Goal: Task Accomplishment & Management: Manage account settings

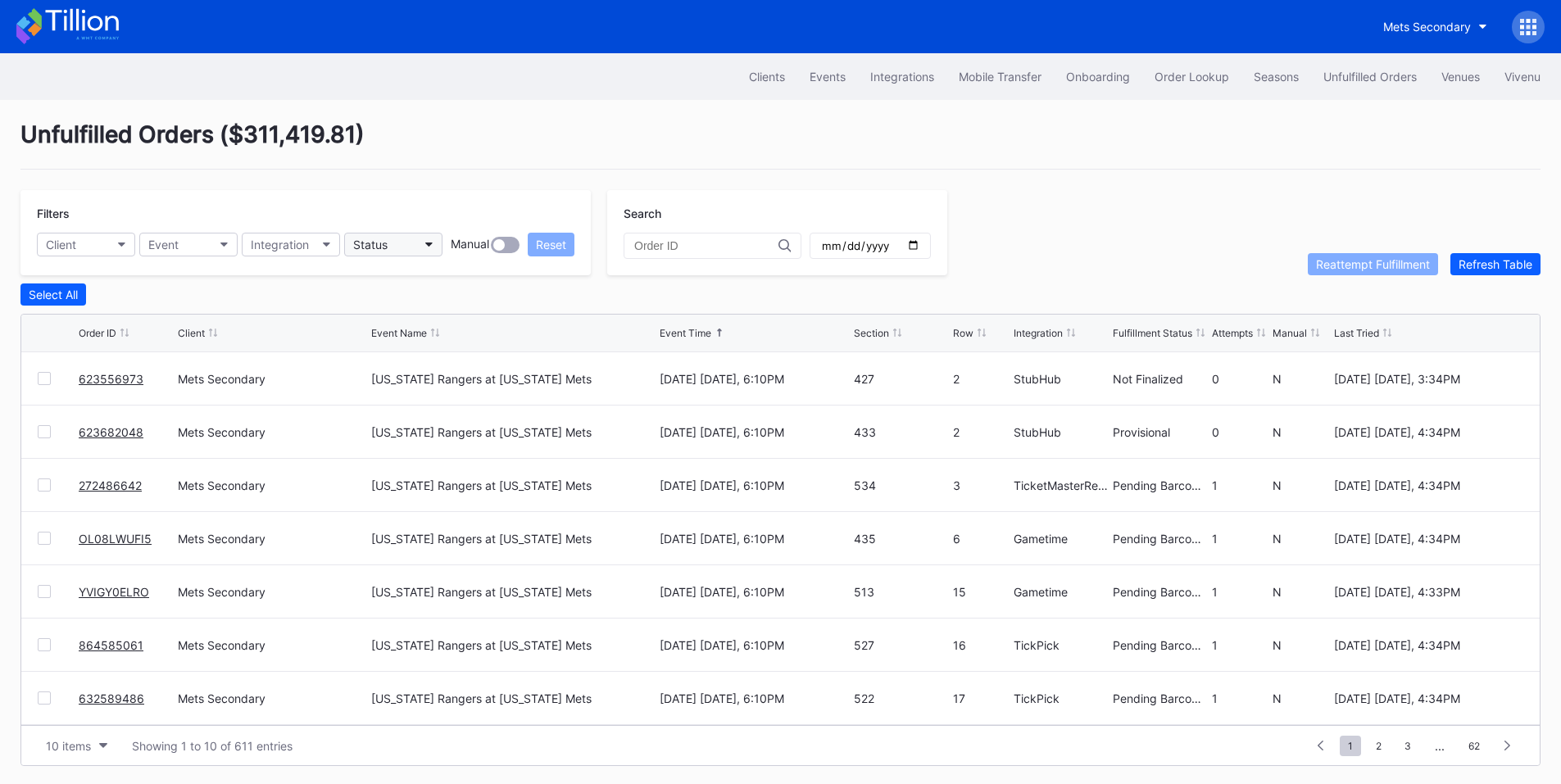
click at [412, 239] on button "Status" at bounding box center [393, 245] width 98 height 23
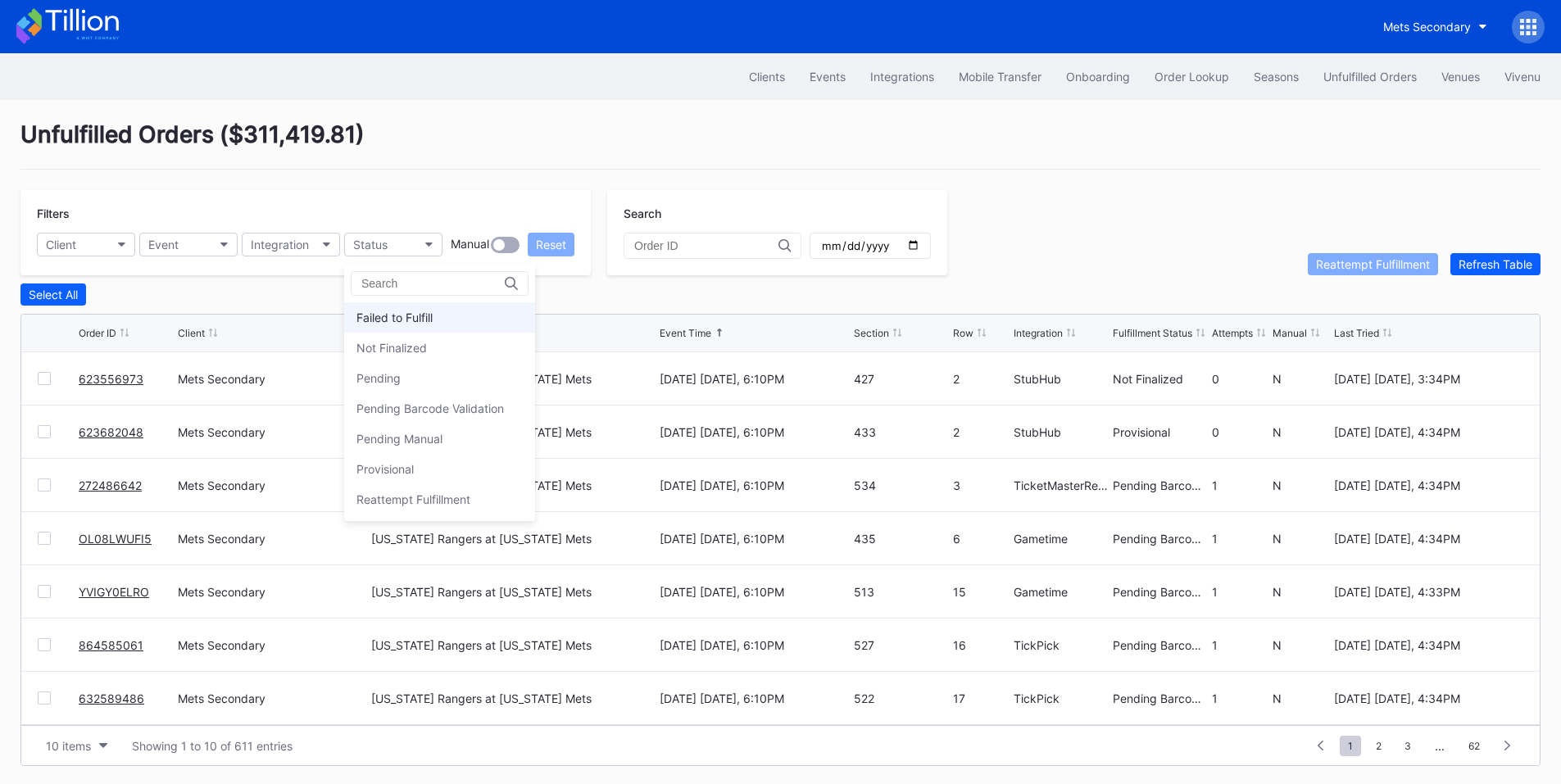
click at [423, 322] on div "Failed to Fulfill" at bounding box center [394, 317] width 76 height 14
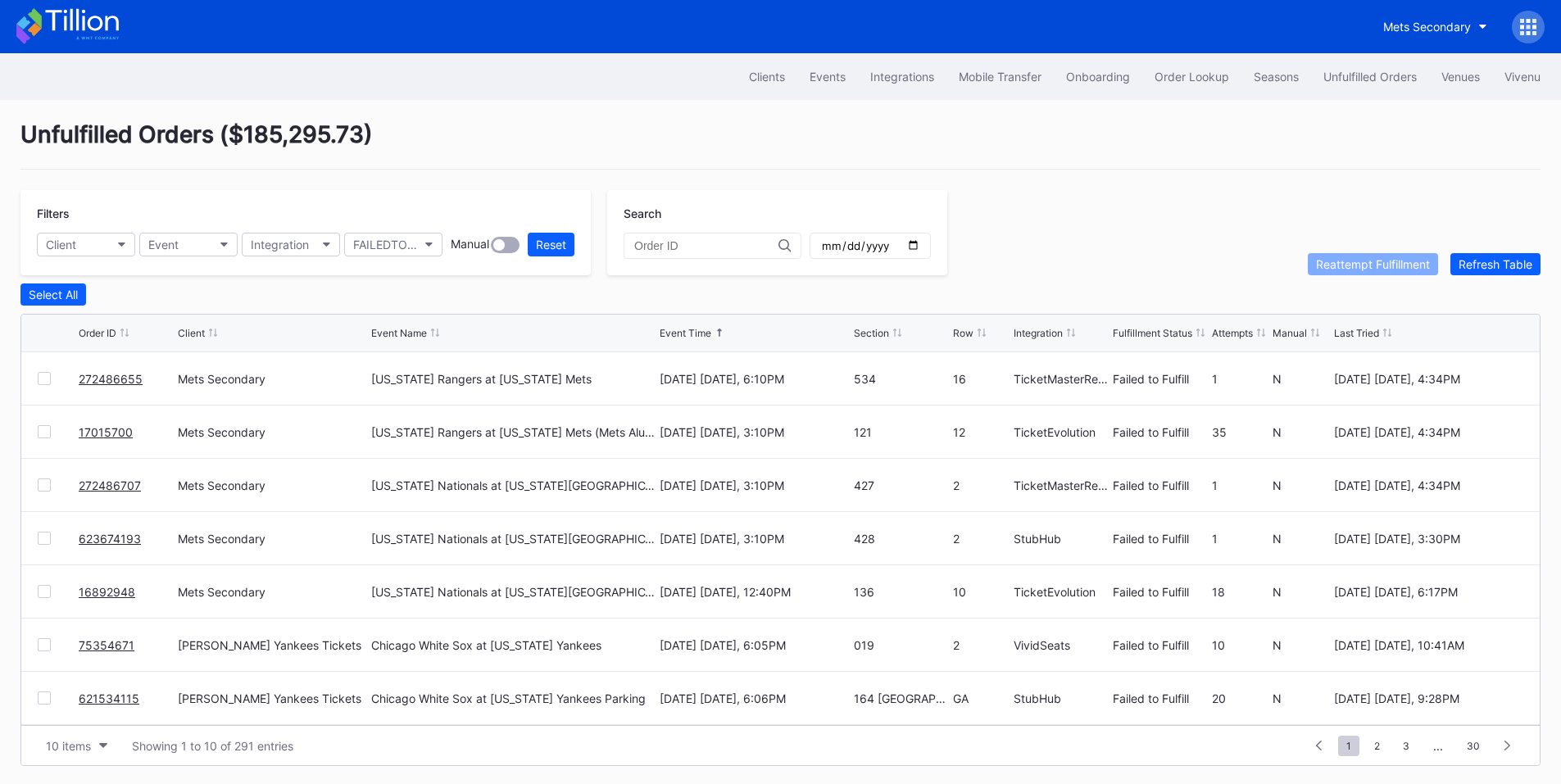
click at [44, 385] on div at bounding box center [44, 379] width 13 height 13
click at [44, 482] on div at bounding box center [44, 485] width 13 height 13
click at [42, 539] on div at bounding box center [44, 539] width 13 height 13
click at [1353, 271] on div "Reattempt Fulfillment" at bounding box center [1372, 264] width 114 height 14
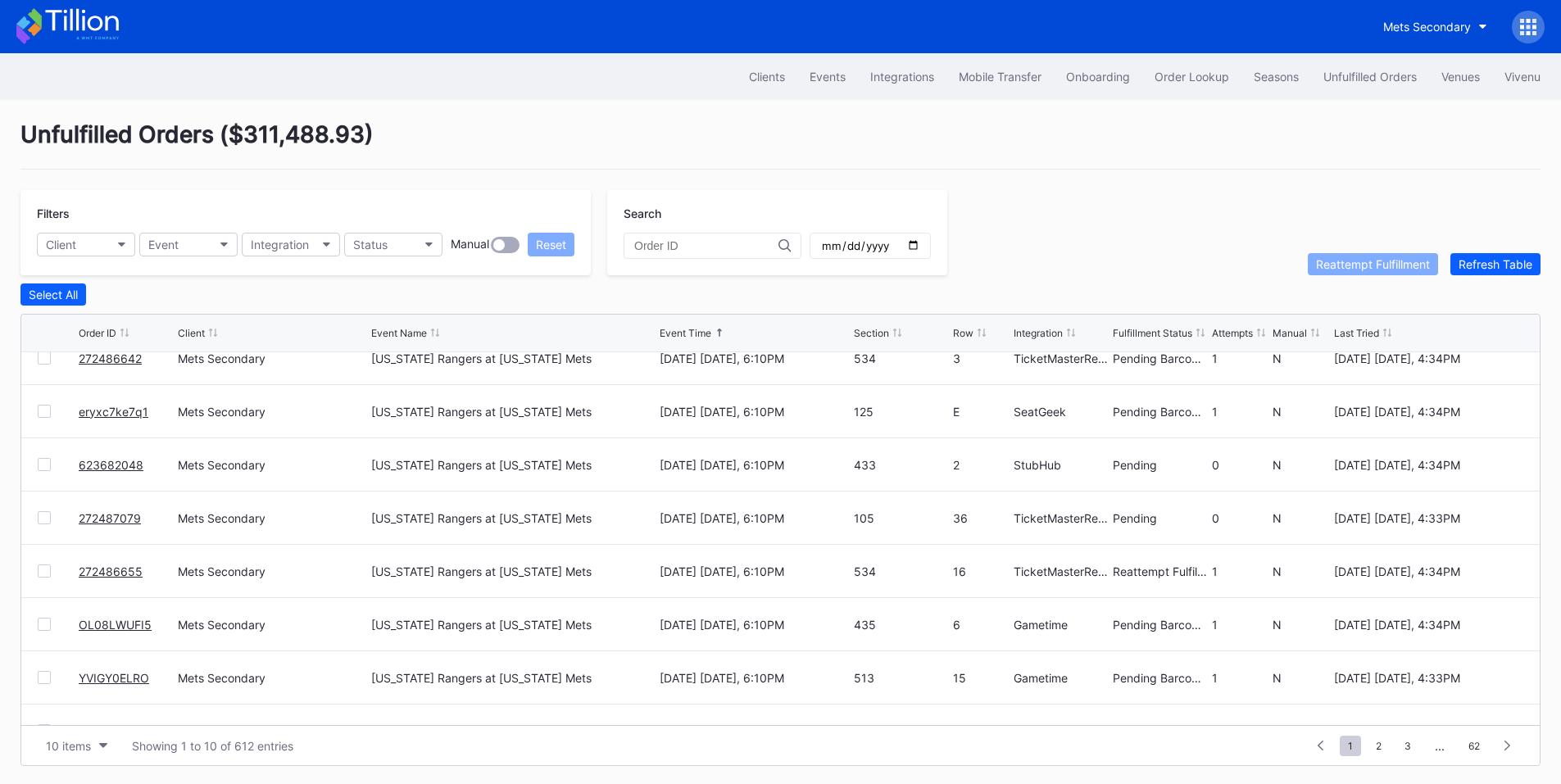
scroll to position [160, 0]
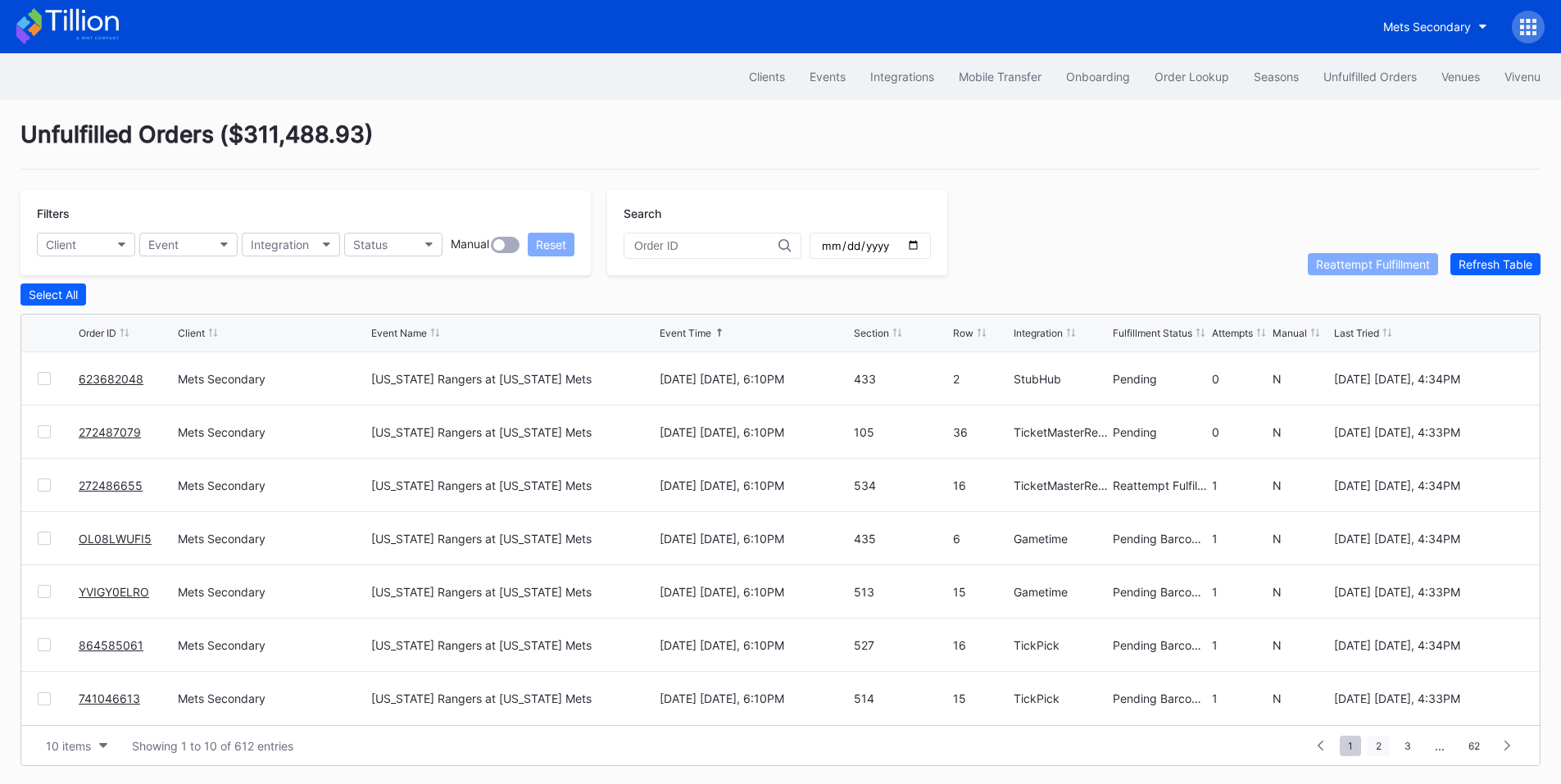
click at [1372, 755] on span "2" at bounding box center [1378, 745] width 22 height 20
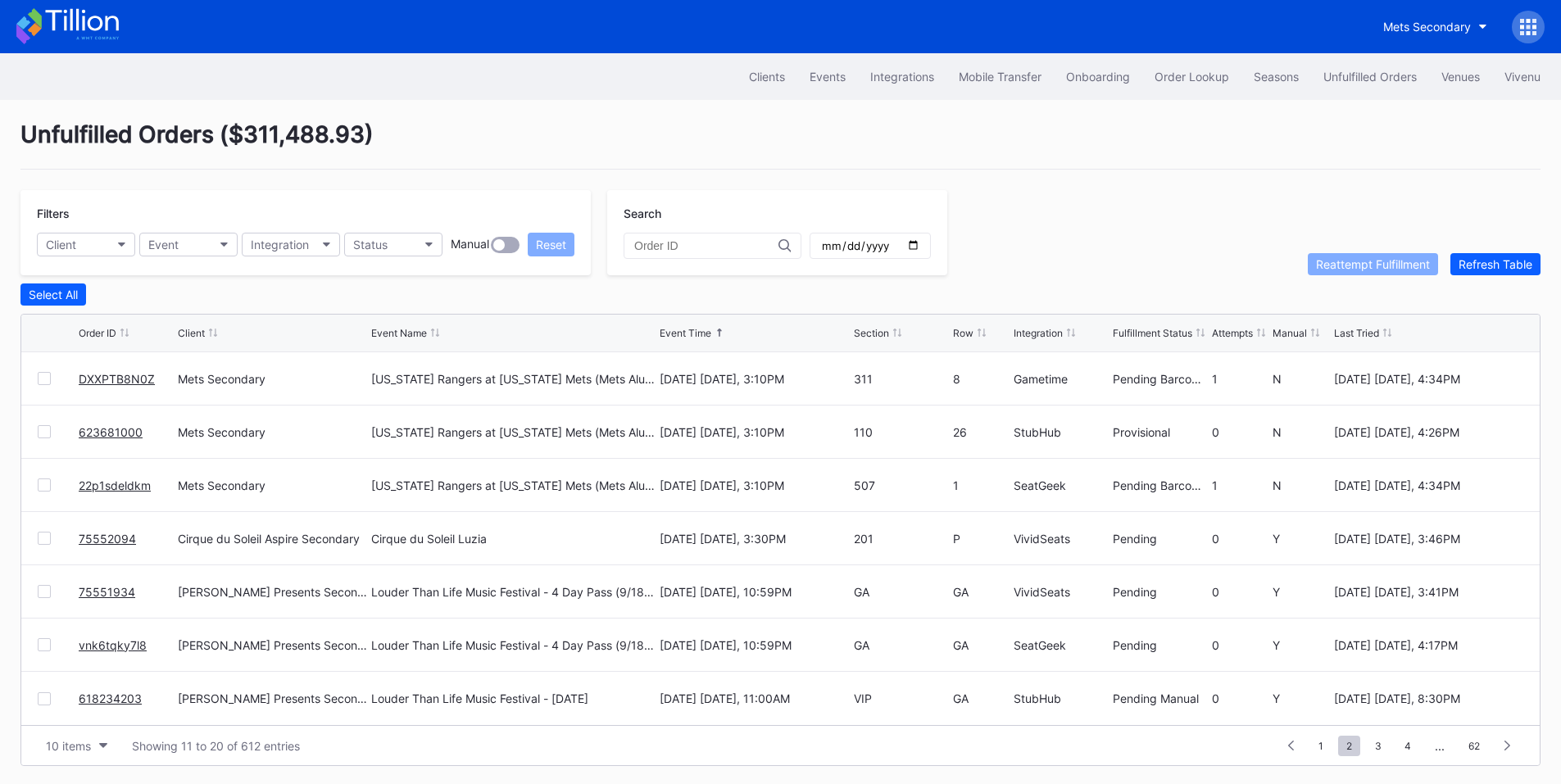
scroll to position [7, 0]
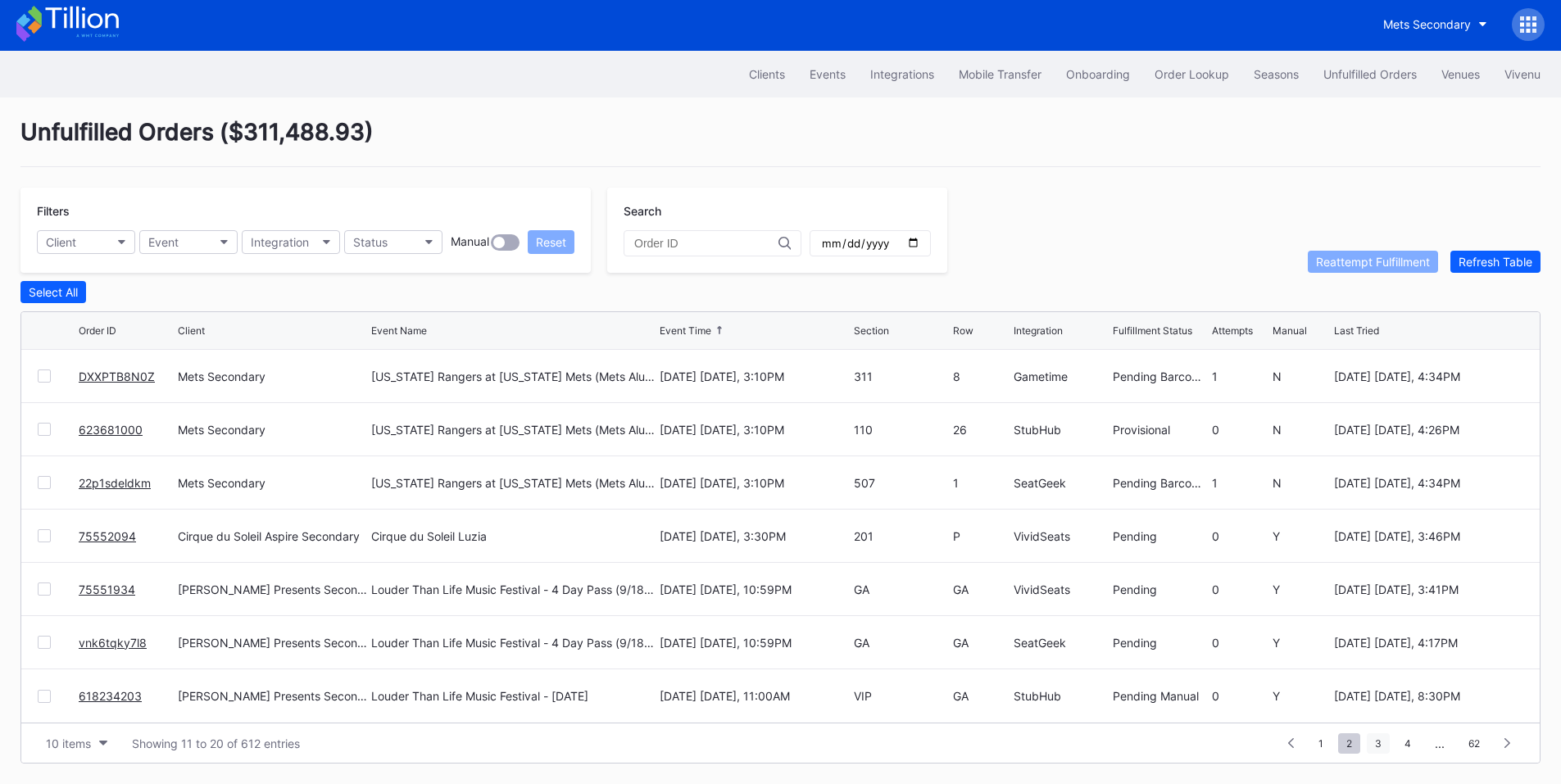
click at [1382, 749] on span "3" at bounding box center [1378, 743] width 23 height 20
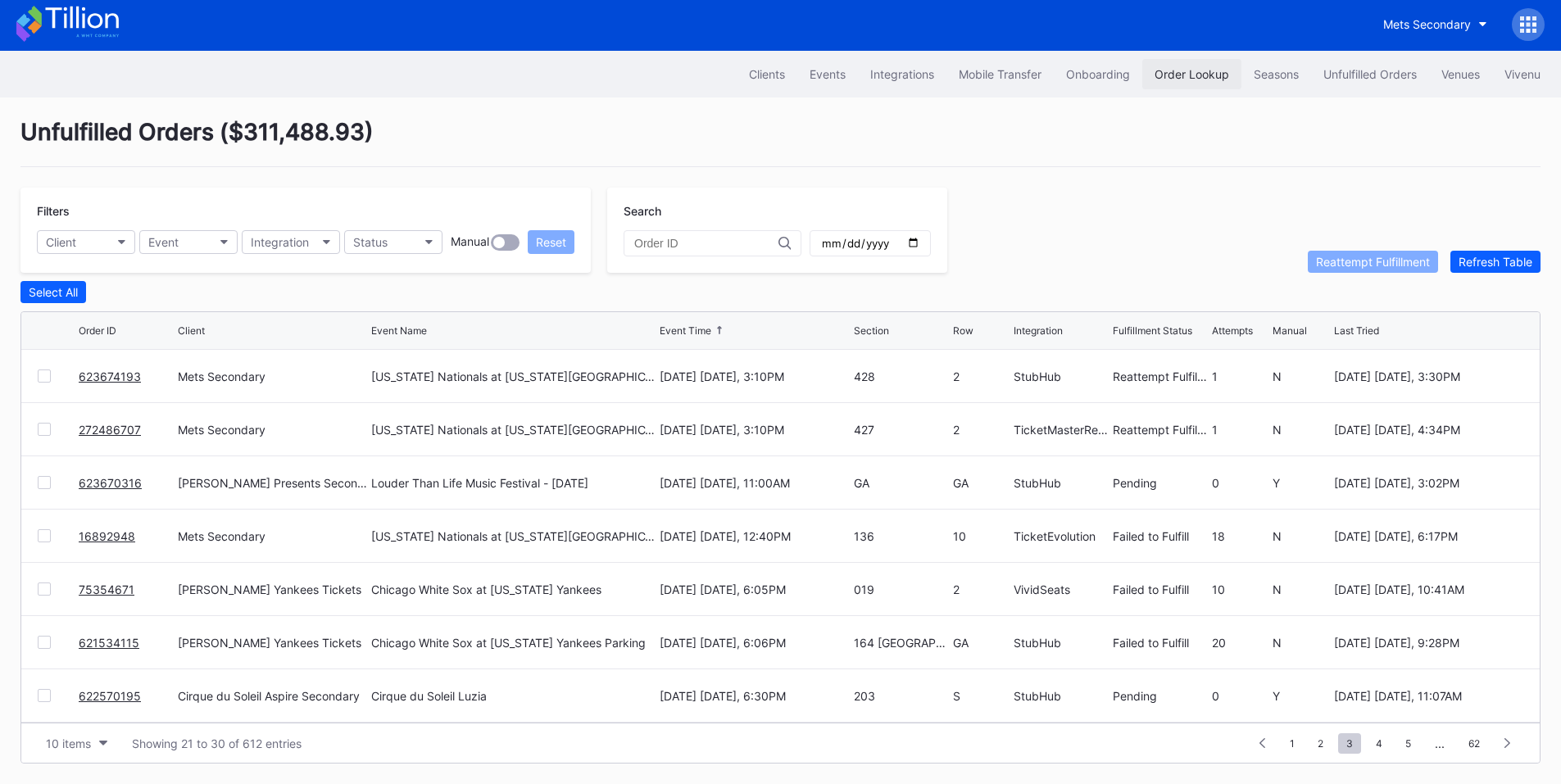
click at [1203, 67] on div "Order Lookup" at bounding box center [1191, 74] width 75 height 14
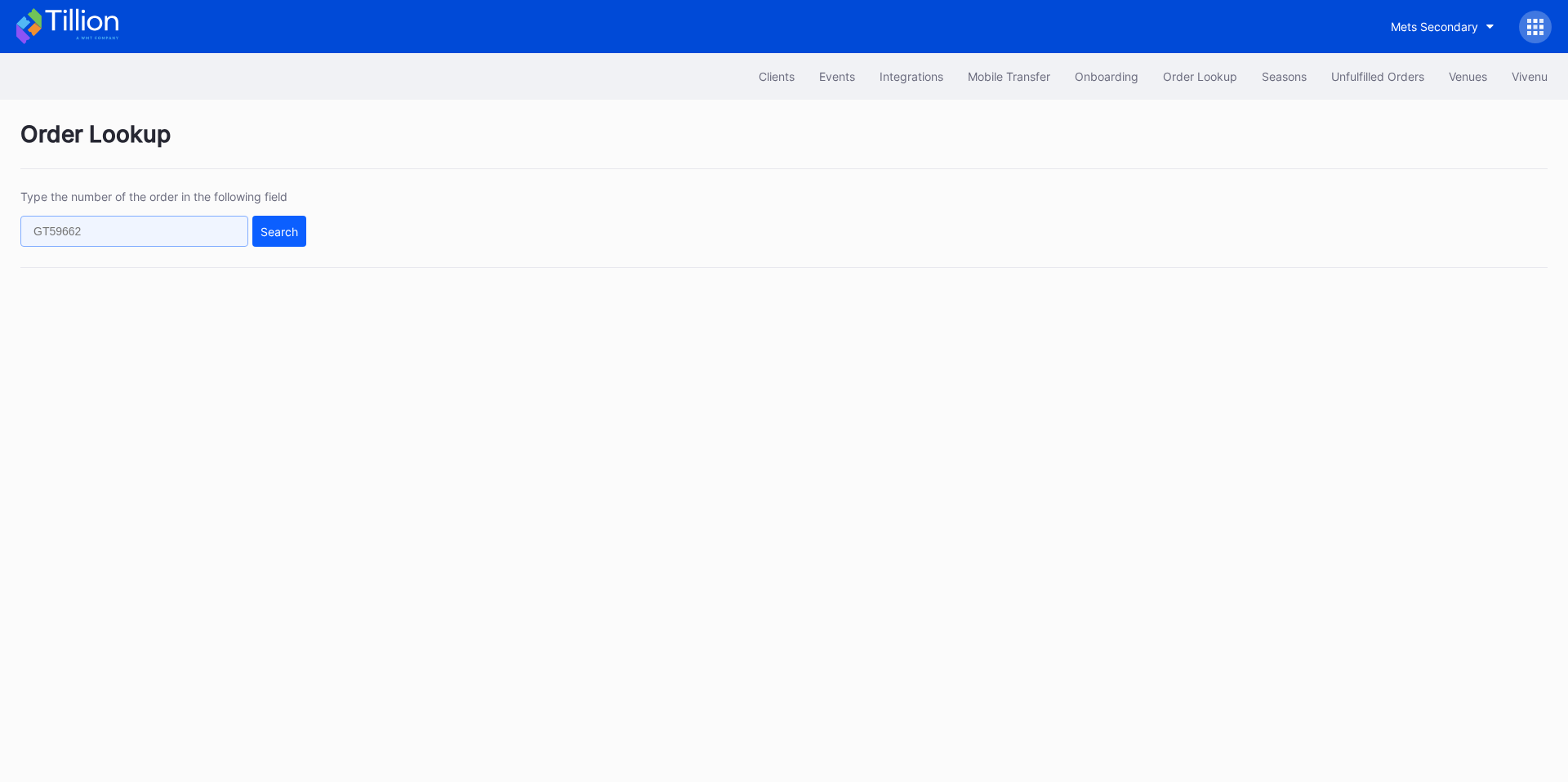
click at [81, 241] on input "text" at bounding box center [134, 231] width 228 height 31
paste input "623680092"
type input "623680092"
click at [277, 237] on div "Search" at bounding box center [279, 231] width 38 height 14
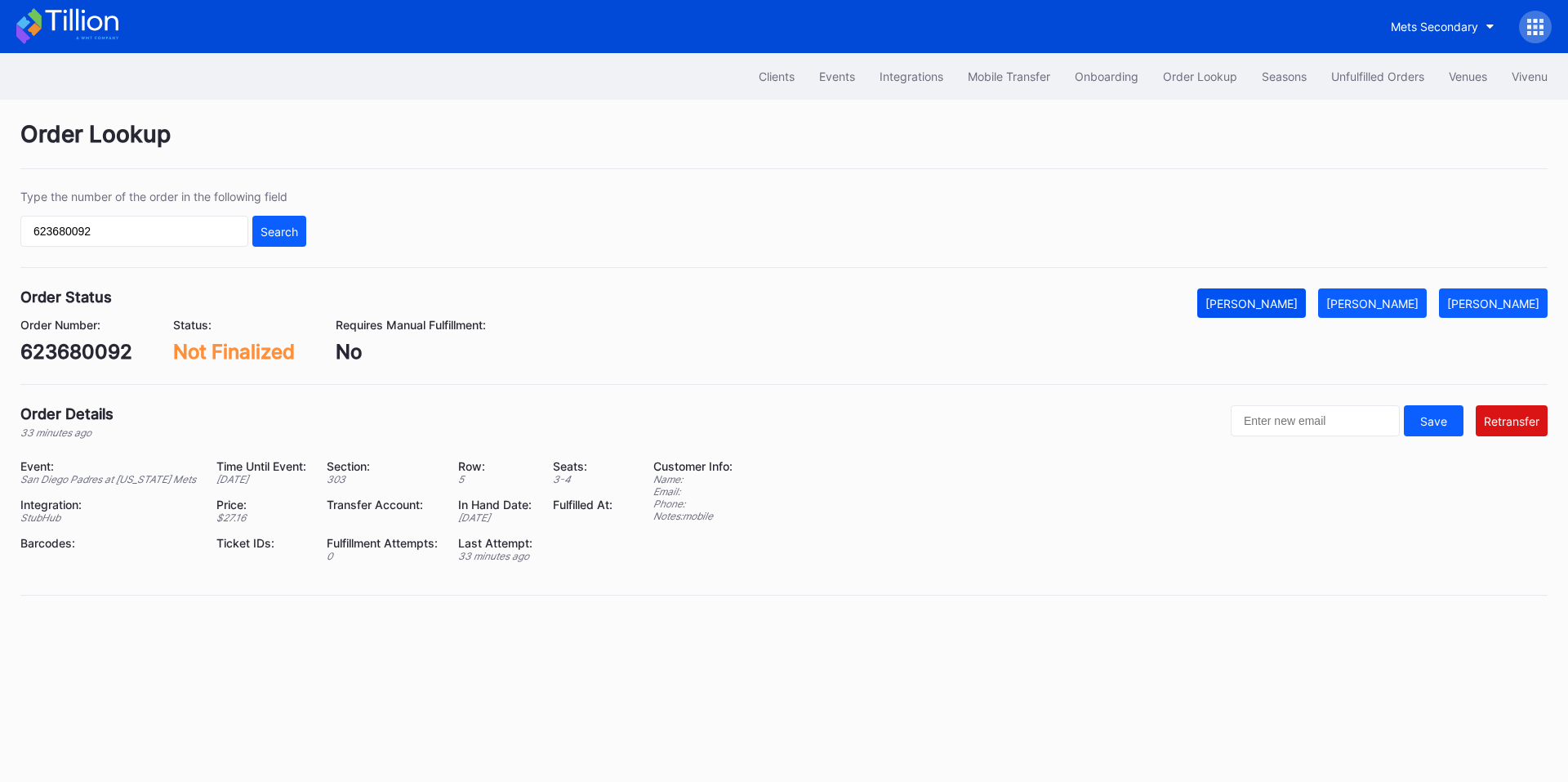
click at [1272, 301] on div "Mark Cancelled" at bounding box center [1251, 303] width 92 height 14
click at [1356, 75] on div "Unfulfilled Orders" at bounding box center [1378, 76] width 93 height 14
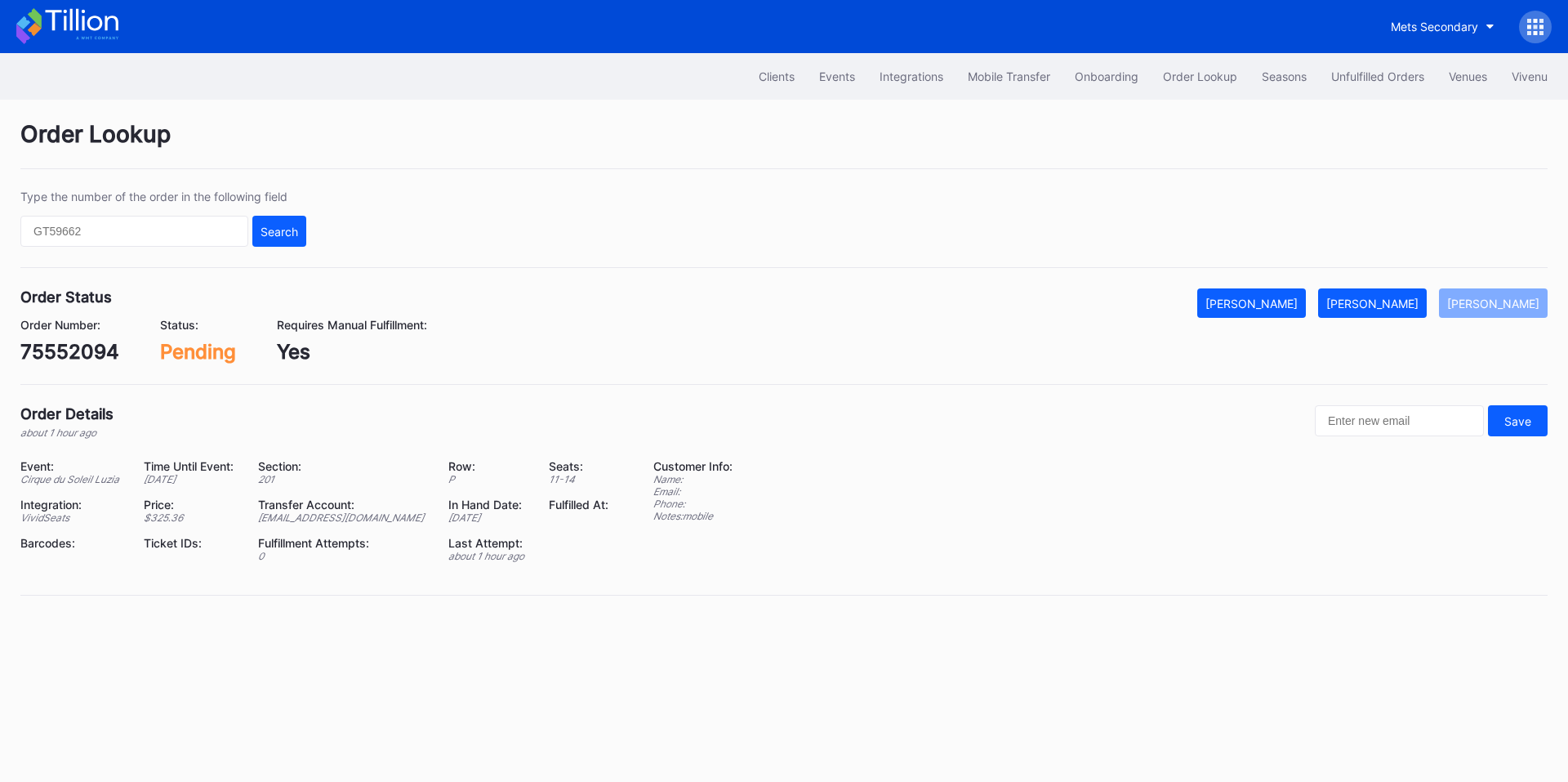
click at [80, 343] on div "75552094" at bounding box center [69, 352] width 99 height 23
copy div "75552094"
click at [1385, 297] on div "[PERSON_NAME]" at bounding box center [1373, 303] width 92 height 14
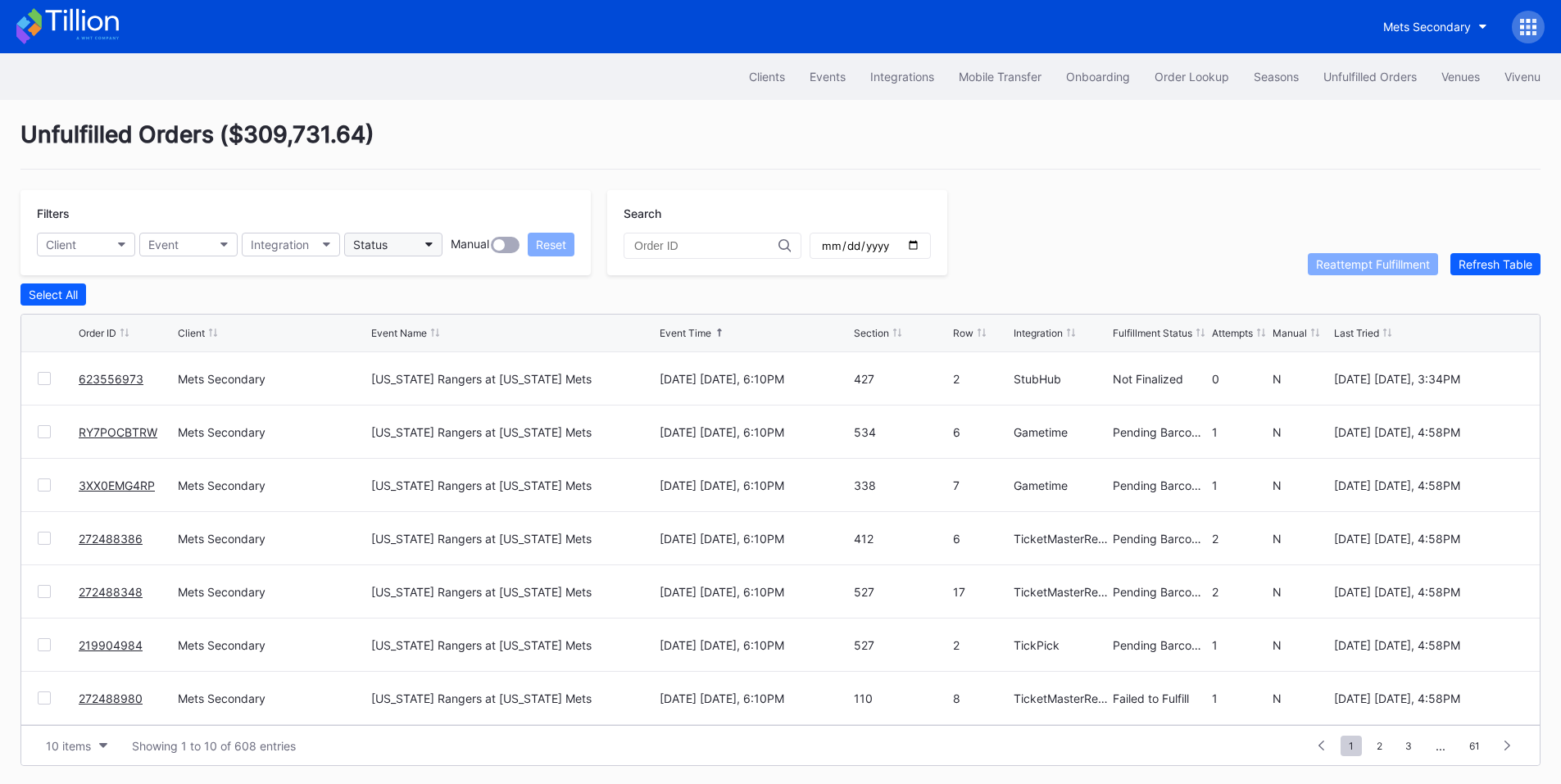
click at [403, 244] on button "Status" at bounding box center [393, 245] width 98 height 23
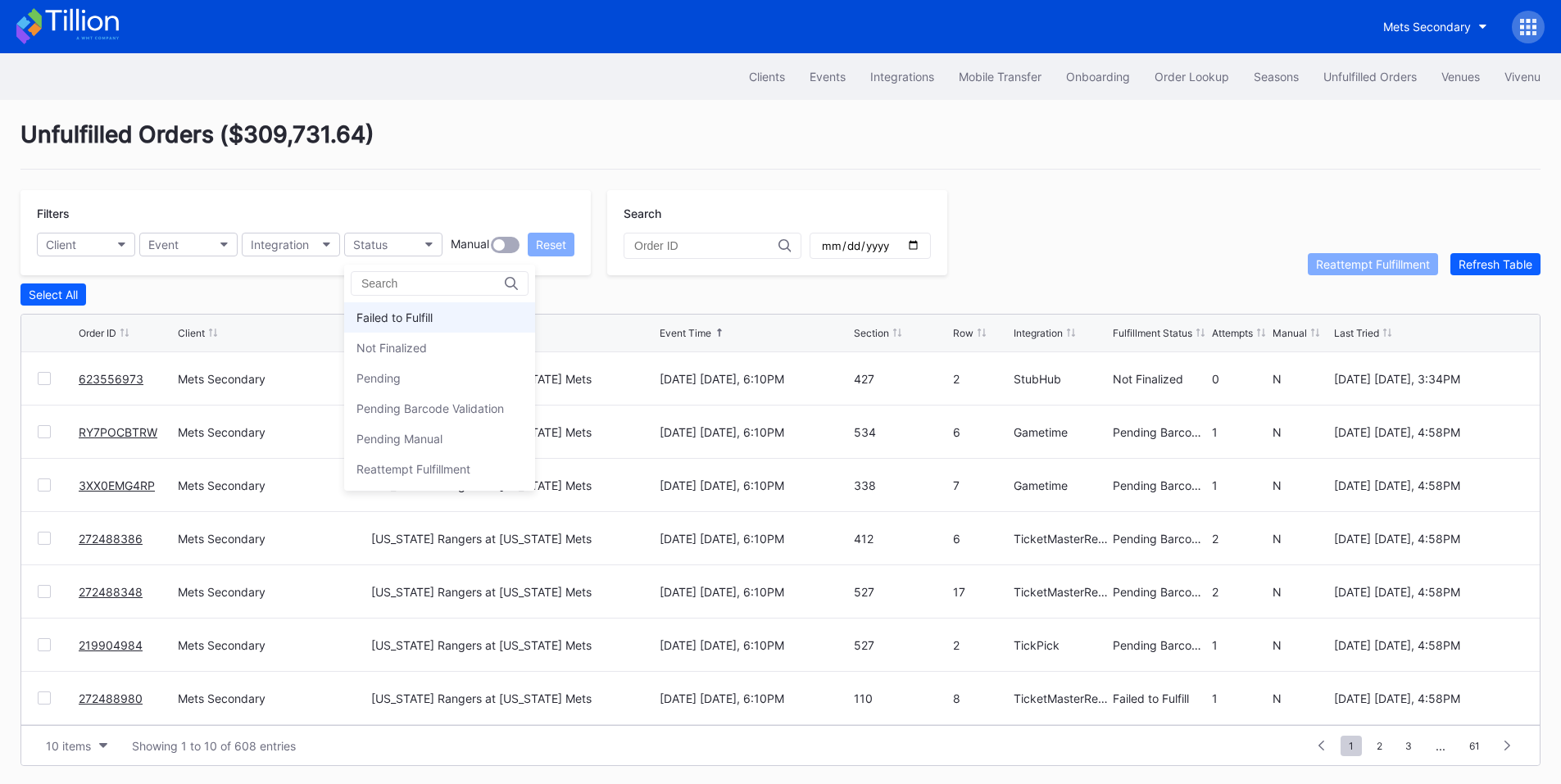
click at [409, 315] on div "Failed to Fulfill" at bounding box center [394, 317] width 76 height 14
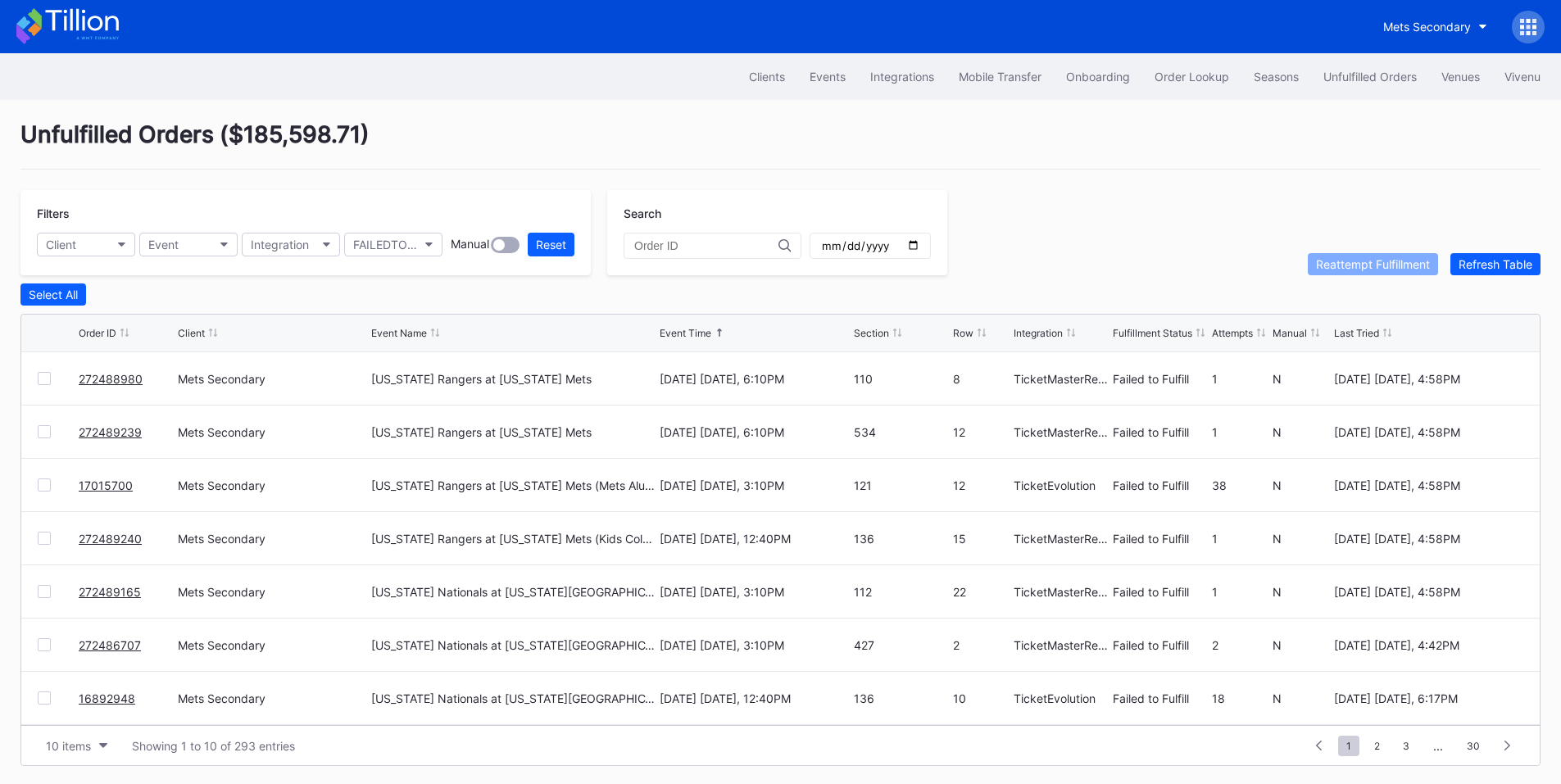
click at [39, 384] on div at bounding box center [44, 379] width 13 height 13
click at [42, 436] on div at bounding box center [44, 431] width 13 height 13
click at [46, 538] on div at bounding box center [44, 539] width 13 height 13
click at [48, 593] on div at bounding box center [44, 591] width 13 height 13
click at [1352, 267] on div "Reattempt Fulfillment" at bounding box center [1372, 264] width 114 height 14
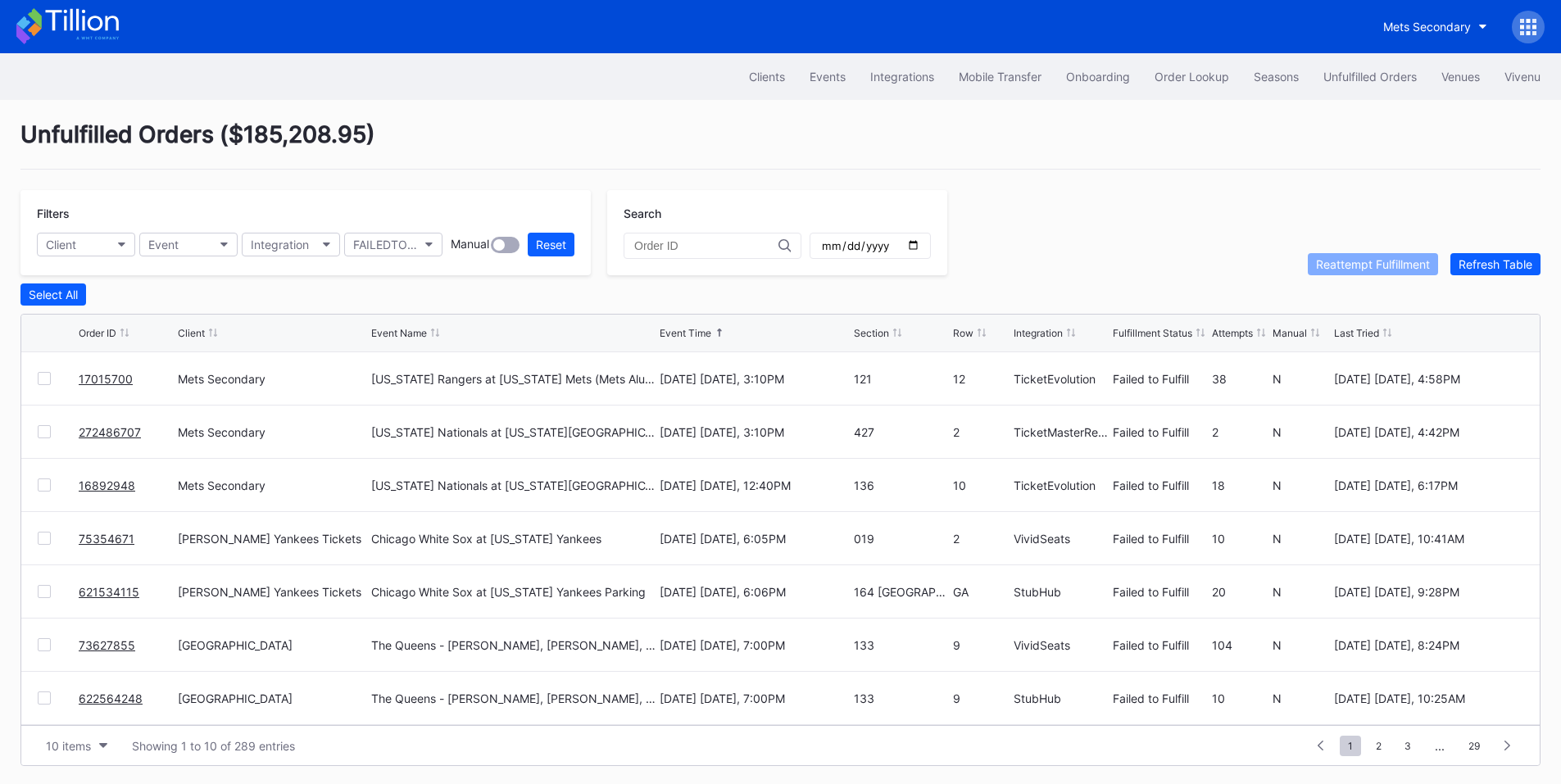
click at [101, 380] on link "17015700" at bounding box center [106, 379] width 54 height 14
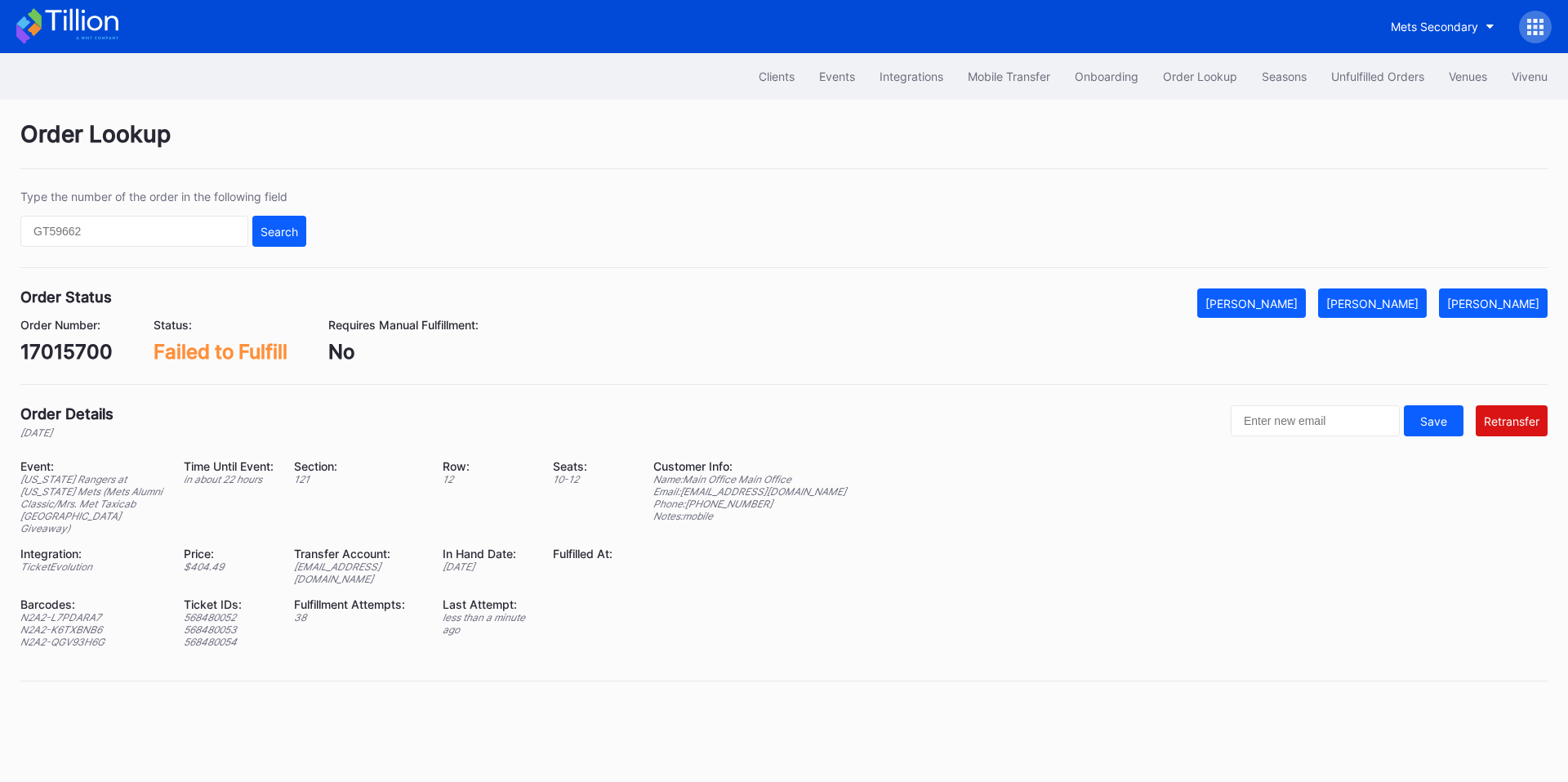
click at [63, 359] on div "17015700" at bounding box center [66, 352] width 92 height 23
copy div "17015700"
click at [359, 561] on div "ed-8241358@eventdynamic.com" at bounding box center [358, 572] width 129 height 24
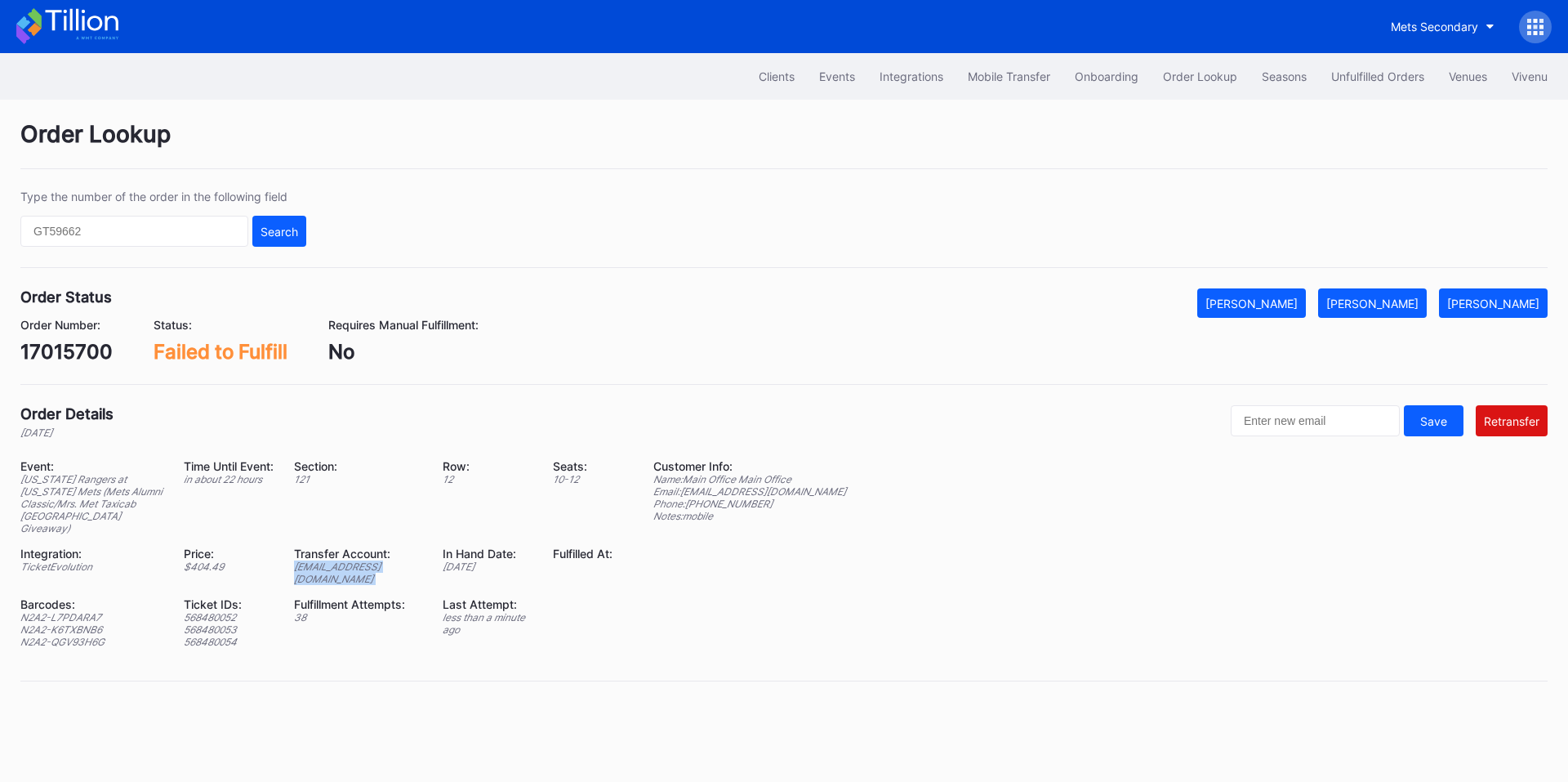
click at [359, 561] on div "ed-8241358@eventdynamic.com" at bounding box center [358, 572] width 129 height 24
copy div "ed-8241358@eventdynamic.com"
click at [88, 349] on div "17015700" at bounding box center [66, 352] width 92 height 23
copy div "17015700"
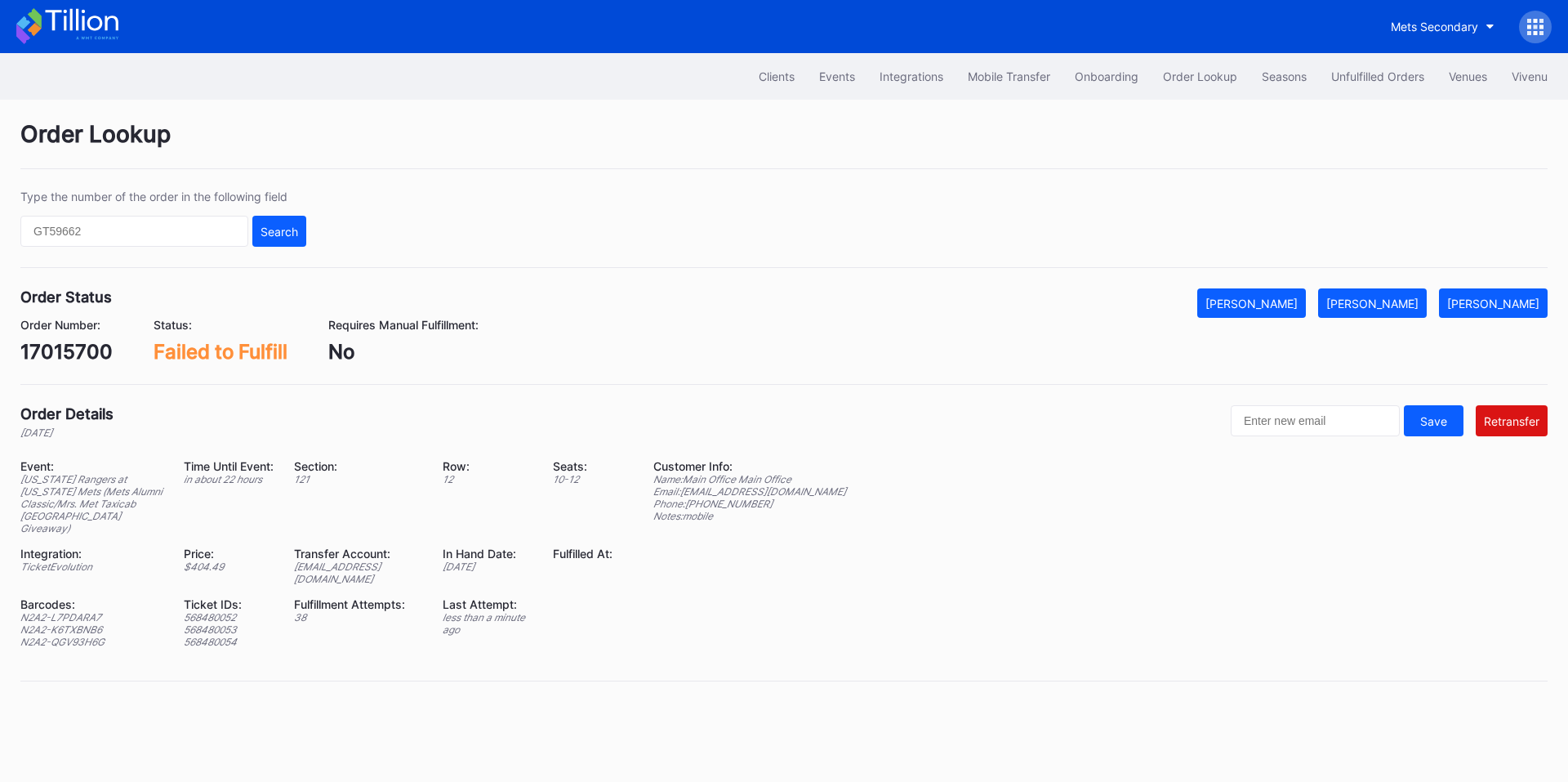
click at [84, 611] on div "N2A2-L7PDARA7" at bounding box center [91, 617] width 143 height 13
copy div "N2A2-L7PDARA7"
click at [102, 623] on div "N2A2-K6TXBNB6" at bounding box center [91, 629] width 143 height 13
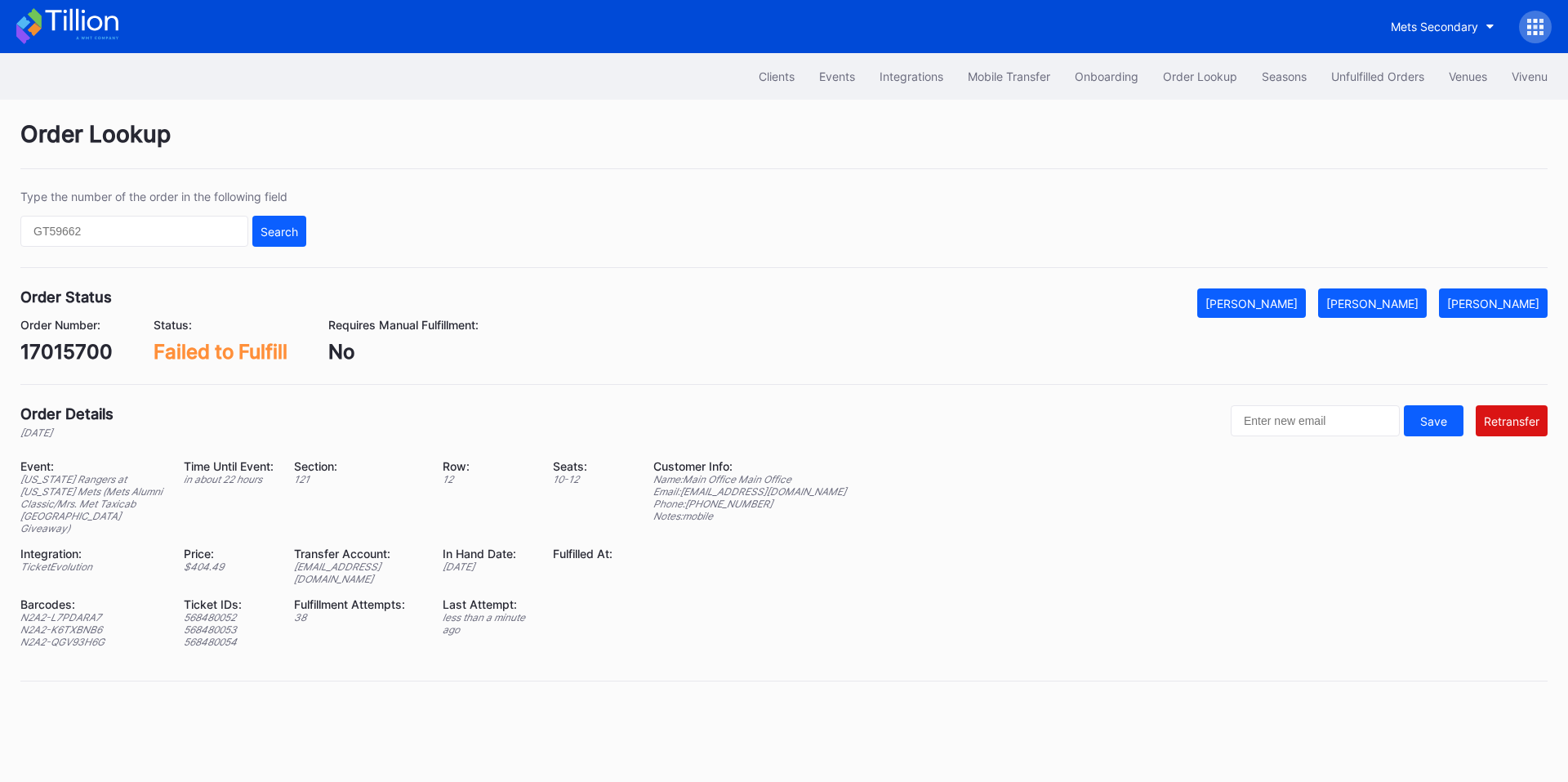
click at [102, 623] on div "N2A2-K6TXBNB6" at bounding box center [91, 629] width 143 height 13
copy div "N2A2-K6TXBNB6"
click at [86, 636] on div "N2A2-QGV93H6G" at bounding box center [91, 642] width 143 height 13
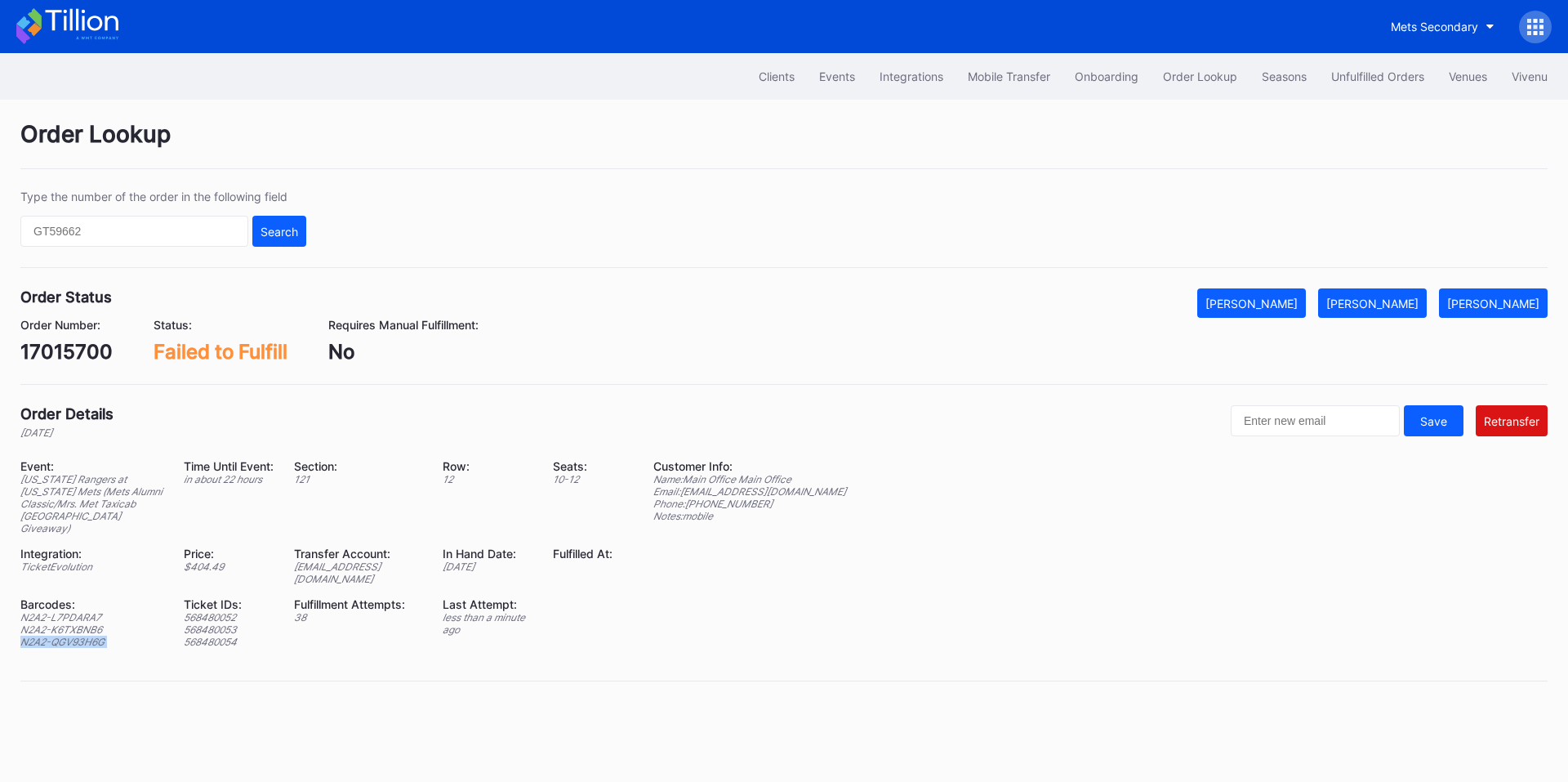
click at [86, 636] on div "N2A2-QGV93H6G" at bounding box center [91, 642] width 143 height 13
copy div "N2A2-QGV93H6G"
click at [368, 557] on div "Transfer Account:" at bounding box center [358, 553] width 129 height 14
click at [356, 575] on div "Event: Texas Rangers at New York Mets (Mets Alumni Classic/Mrs. Met Taxicab Bob…" at bounding box center [326, 559] width 612 height 201
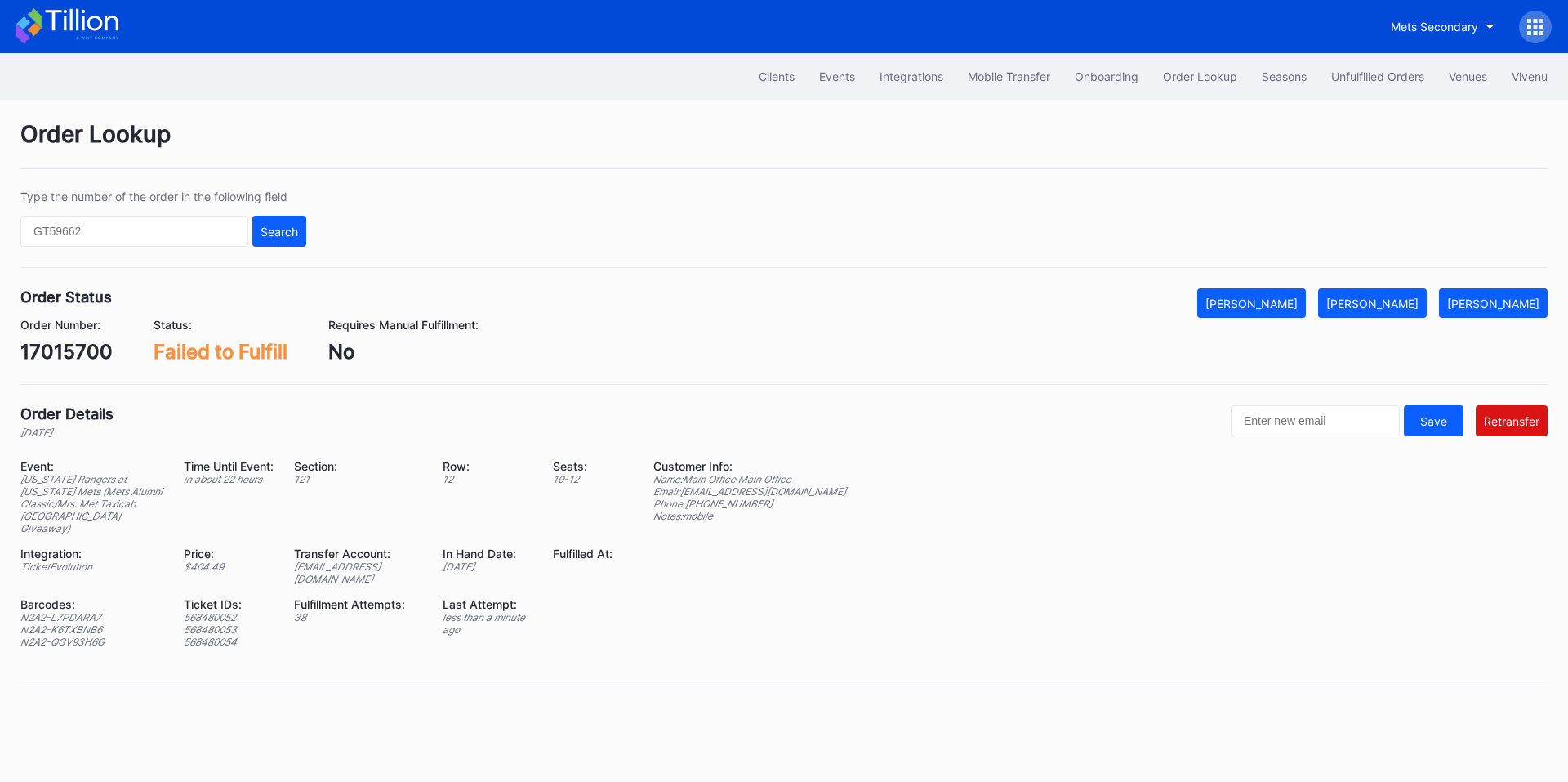
click at [359, 572] on div "Event: Texas Rangers at New York Mets (Mets Alumni Classic/Mrs. Met Taxicab Bob…" at bounding box center [326, 559] width 612 height 201
copy div "ed-8241358@eventdynamic.com"
click at [808, 76] on button "Events" at bounding box center [837, 76] width 60 height 30
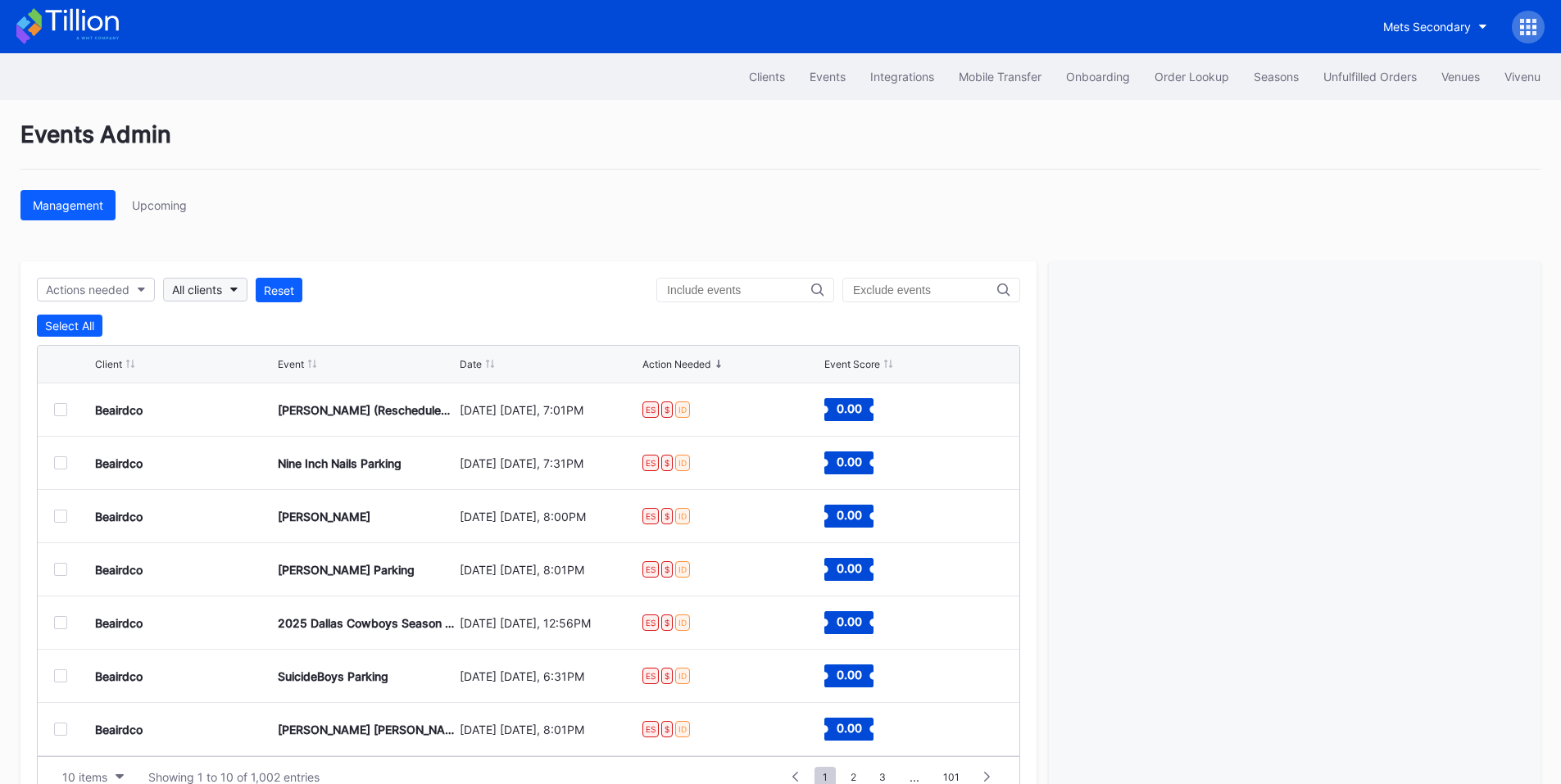
click at [209, 291] on div "All clients" at bounding box center [197, 289] width 50 height 14
type input "rough"
click at [209, 363] on div "Frisco RoughRiders Primary" at bounding box center [251, 363] width 147 height 14
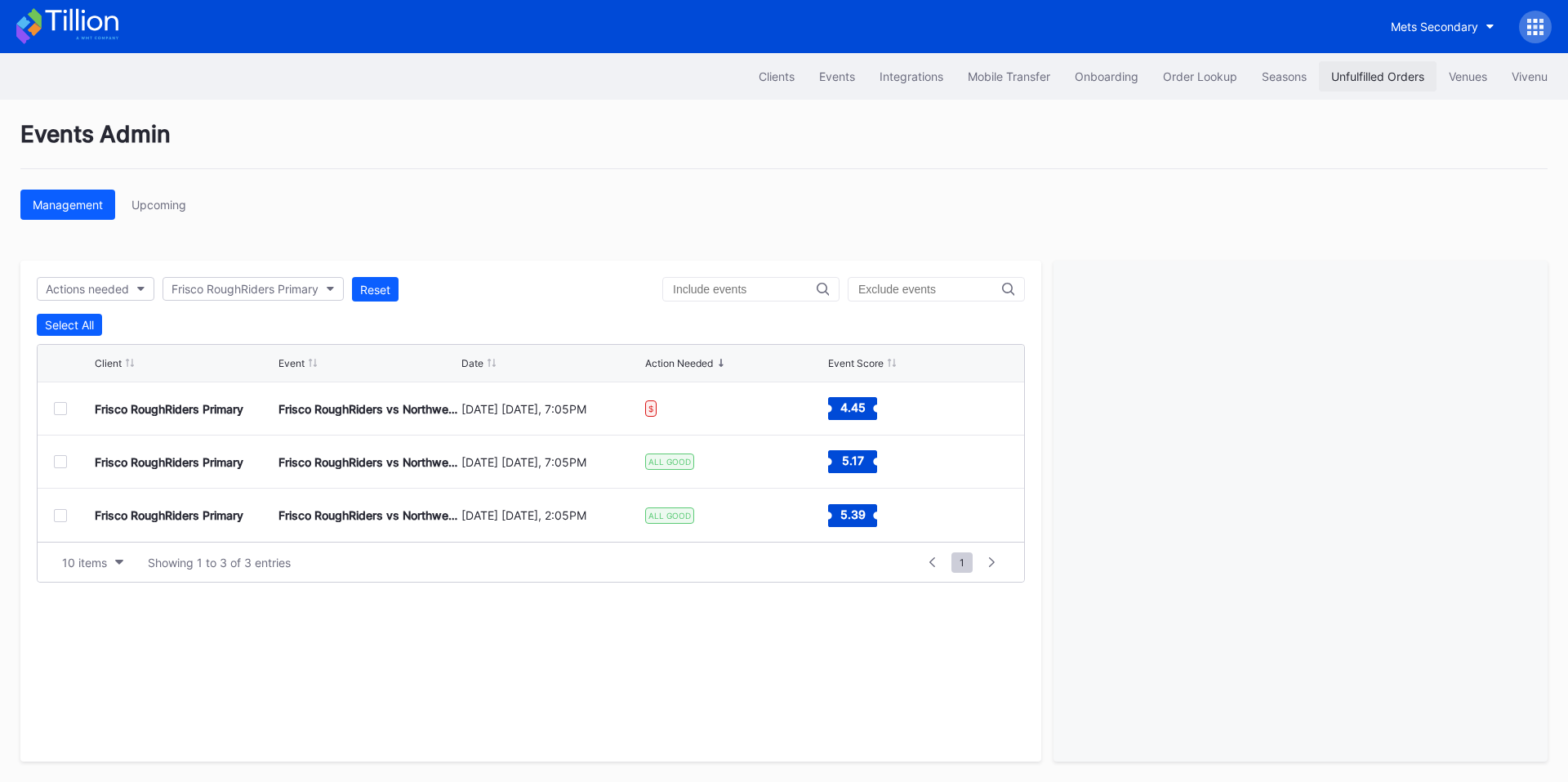
click at [1354, 75] on div "Unfulfilled Orders" at bounding box center [1378, 76] width 93 height 14
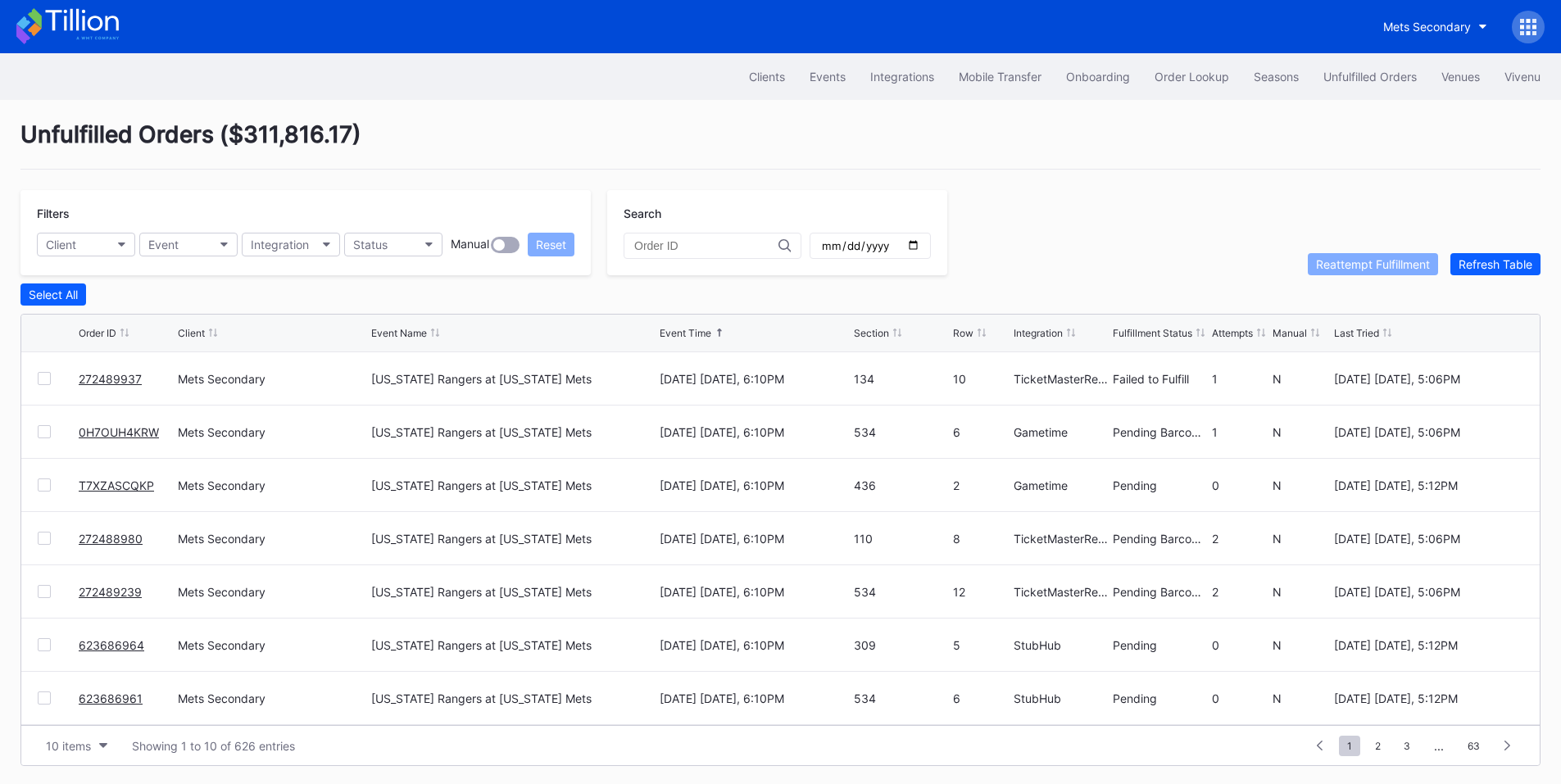
click at [41, 381] on div at bounding box center [44, 379] width 13 height 13
click at [1375, 266] on div "Reattempt Fulfillment" at bounding box center [1372, 264] width 114 height 14
click at [410, 240] on button "Status" at bounding box center [393, 245] width 98 height 23
click at [406, 312] on div "Failed to Fulfill" at bounding box center [394, 317] width 76 height 14
click at [34, 379] on div "272490069 Mets Secondary Texas Rangers at New York Mets September 12 Friday, 6:…" at bounding box center [780, 379] width 1518 height 54
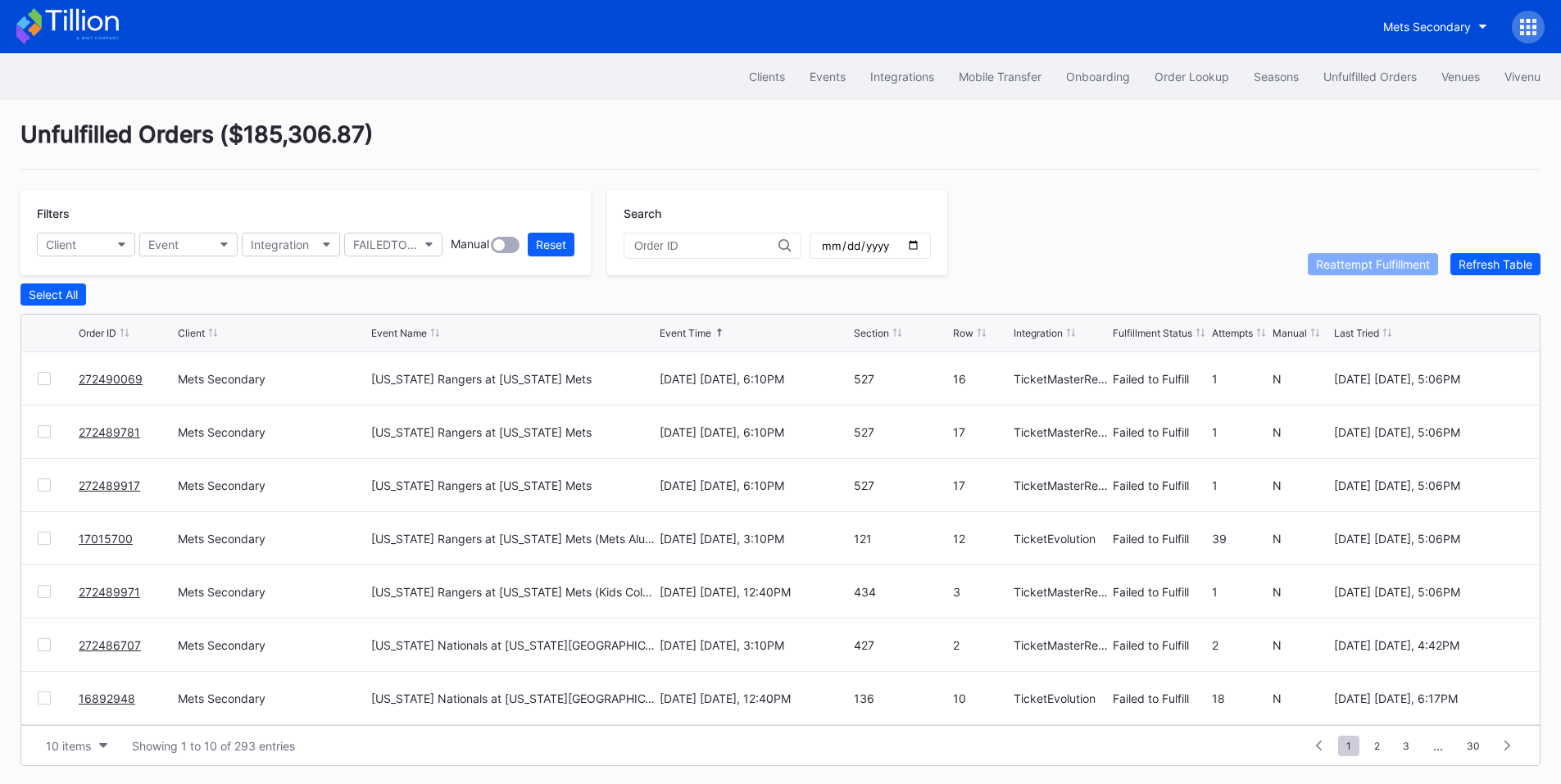
click at [47, 390] on div "272490069 Mets Secondary Texas Rangers at New York Mets September 12 Friday, 6:…" at bounding box center [780, 379] width 1518 height 54
click at [47, 383] on div at bounding box center [44, 379] width 13 height 13
click at [49, 433] on div at bounding box center [44, 431] width 13 height 13
click at [42, 484] on div at bounding box center [44, 485] width 13 height 13
click at [45, 593] on div at bounding box center [44, 591] width 13 height 13
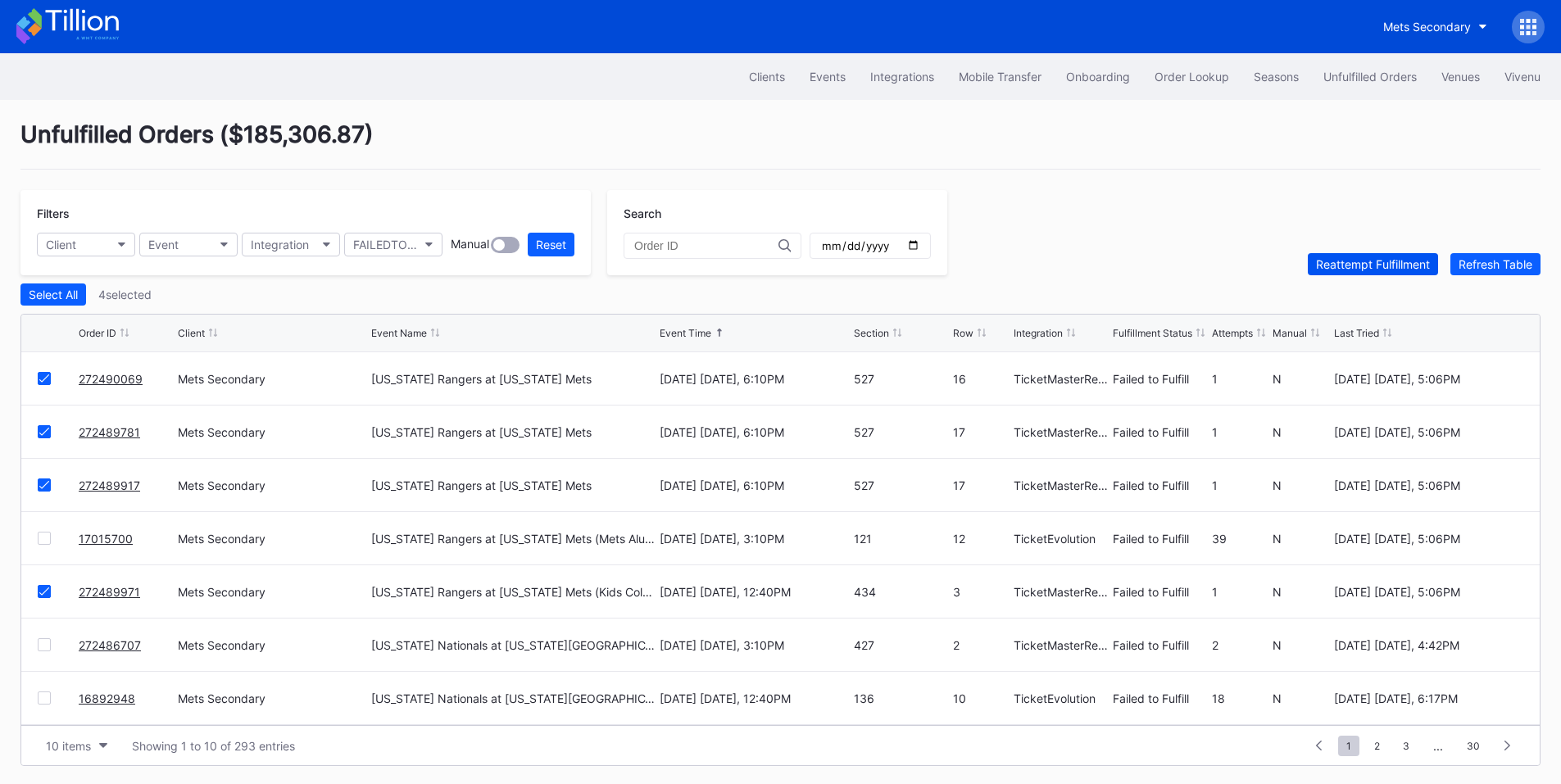
click at [1364, 267] on div "Reattempt Fulfillment" at bounding box center [1372, 264] width 114 height 14
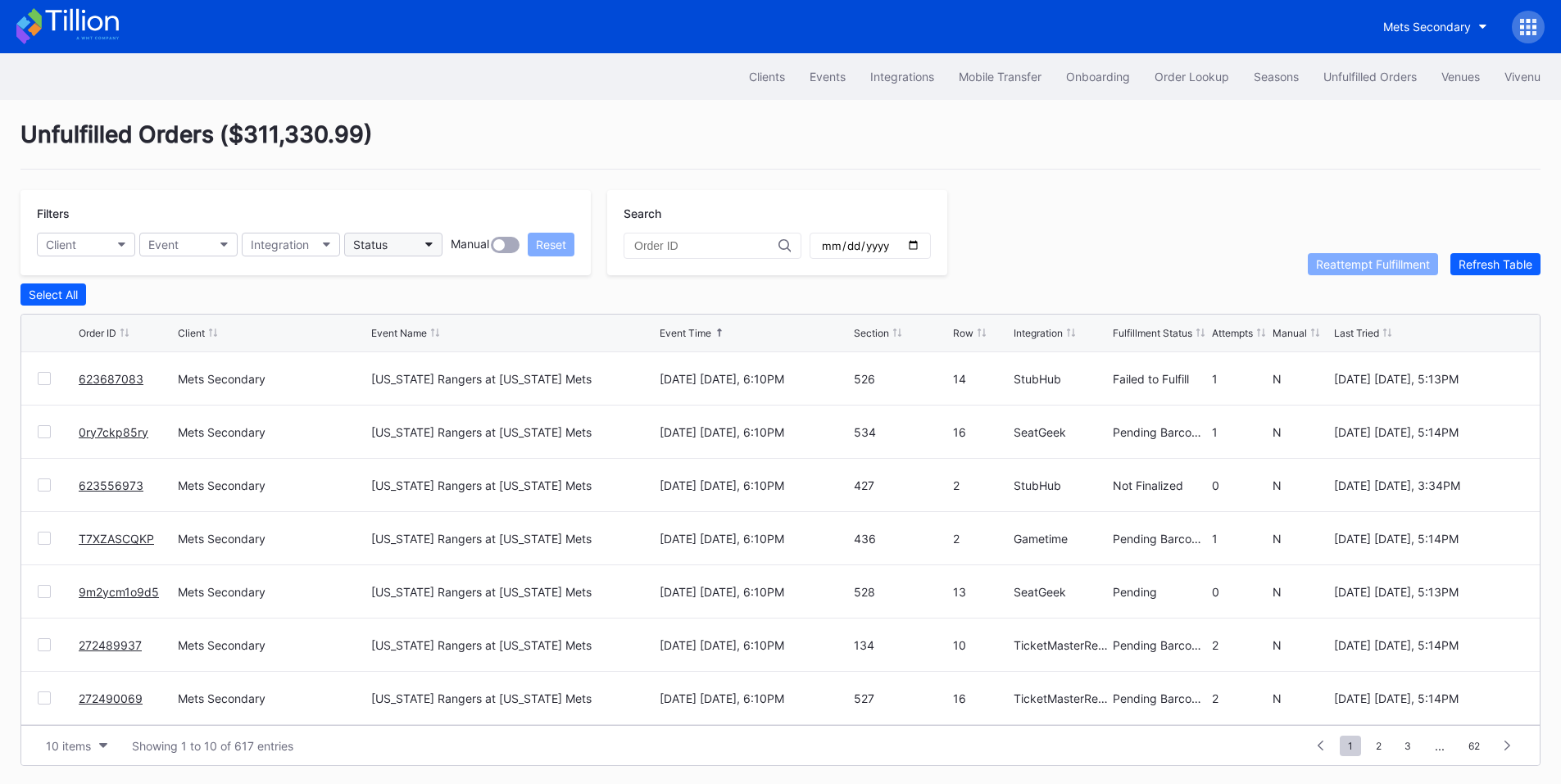
click at [406, 235] on button "Status" at bounding box center [393, 245] width 98 height 23
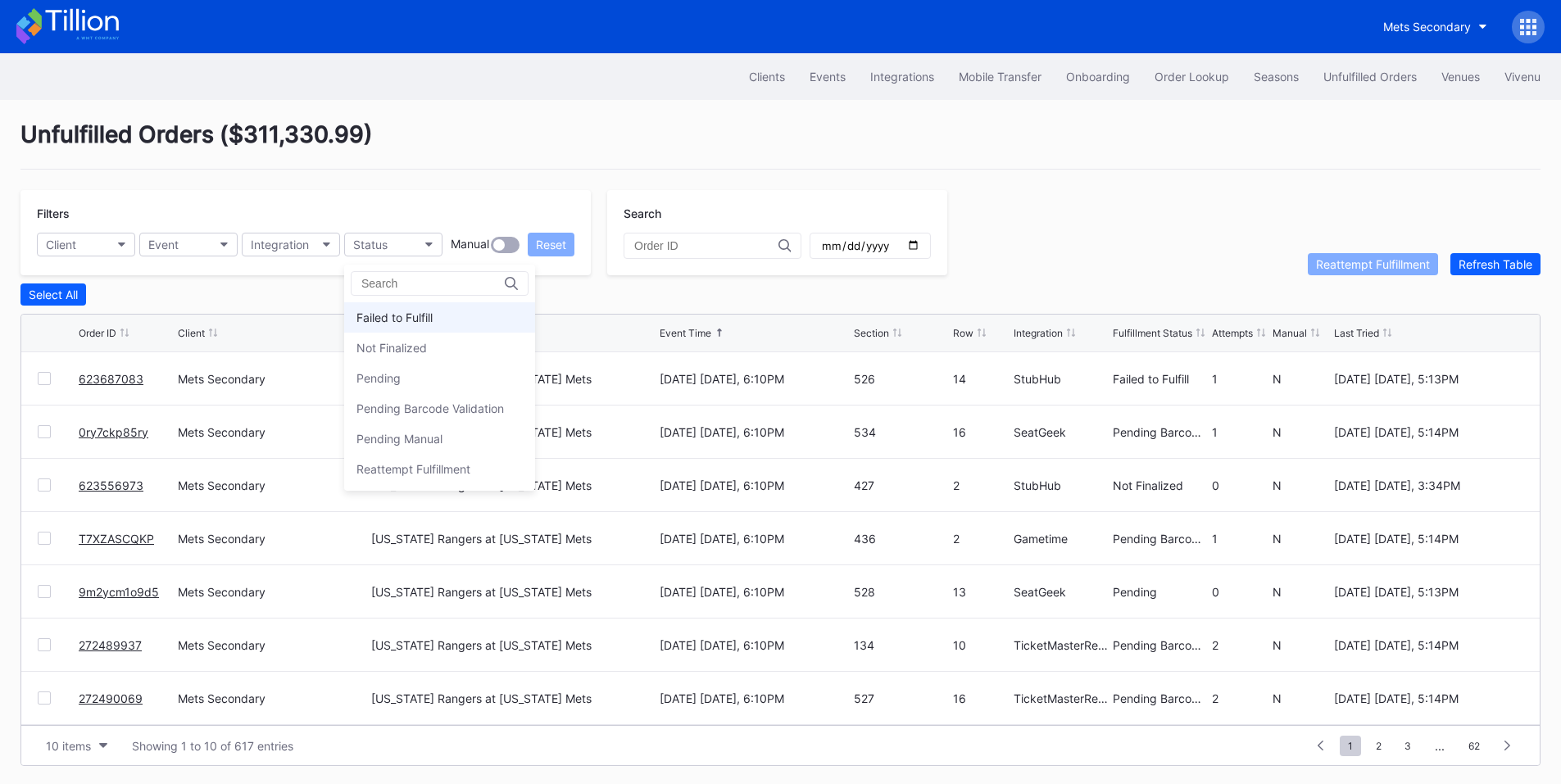
click at [421, 322] on div "Failed to Fulfill" at bounding box center [394, 317] width 76 height 14
